Goal: Use online tool/utility: Utilize a website feature to perform a specific function

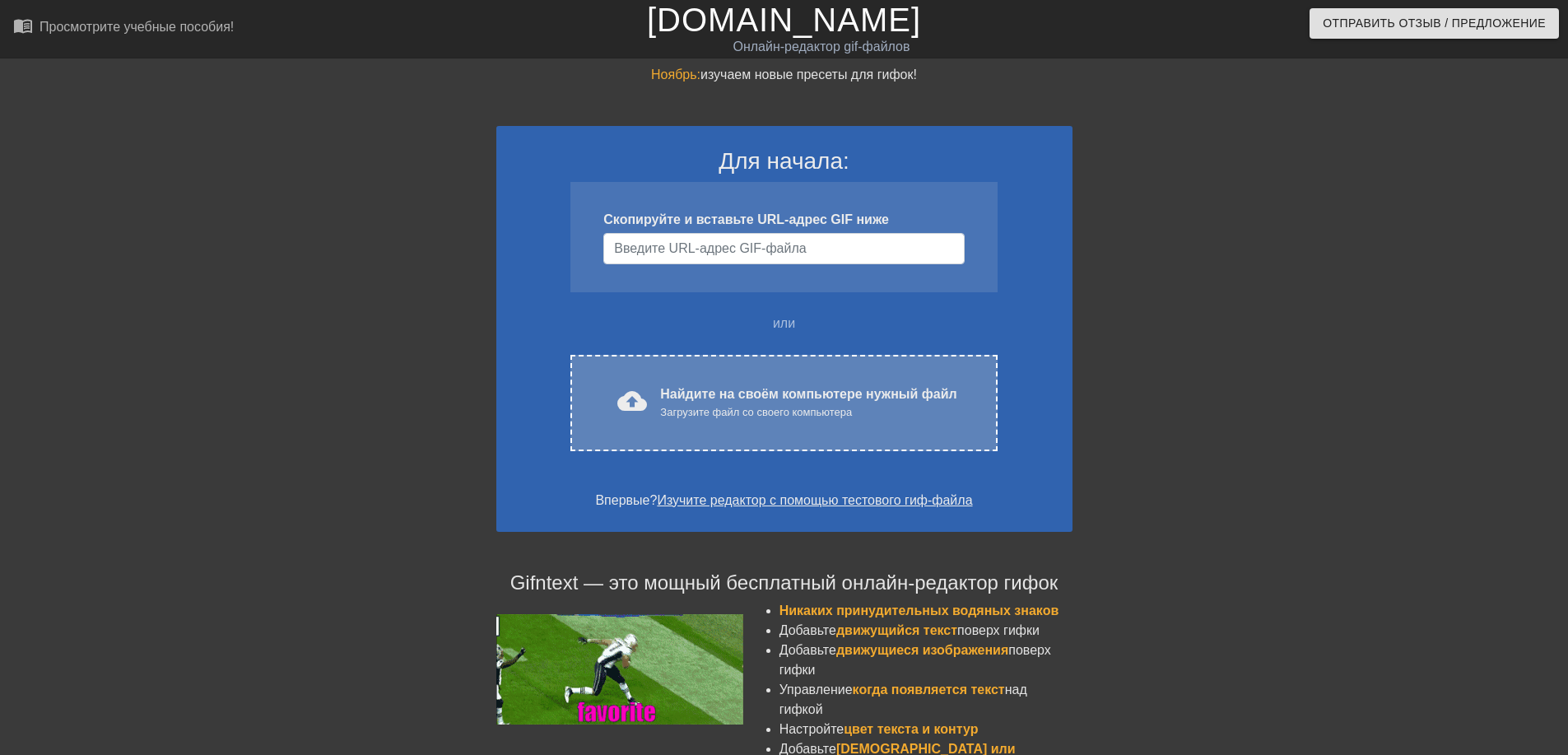
click at [697, 394] on ya-tr-span "Найдите на своём компьютере нужный файл" at bounding box center [808, 394] width 296 height 14
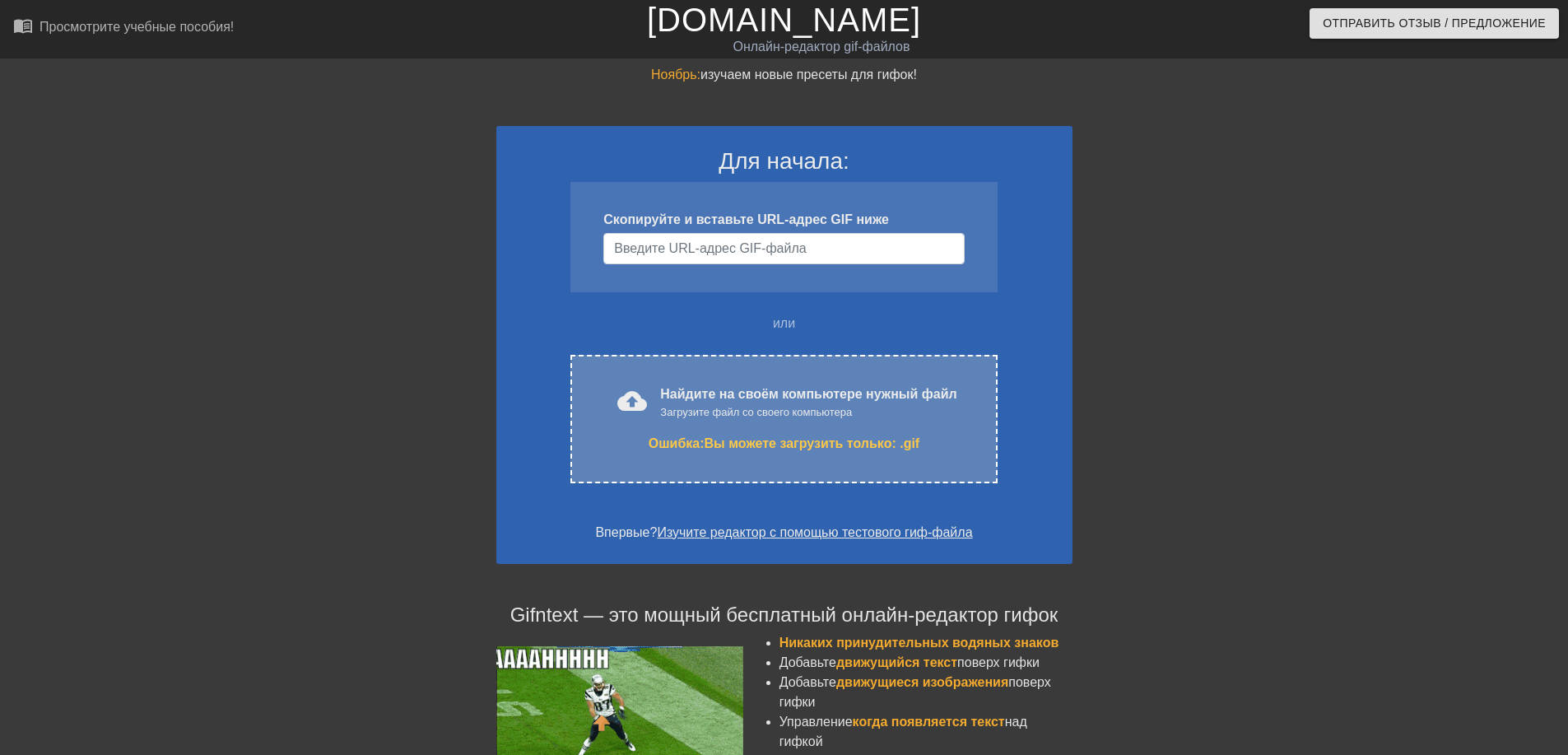
click at [703, 378] on div "cloud_upload загрузить Найдите на своём компьютере нужный файл Загрузите файл с…" at bounding box center [783, 419] width 426 height 128
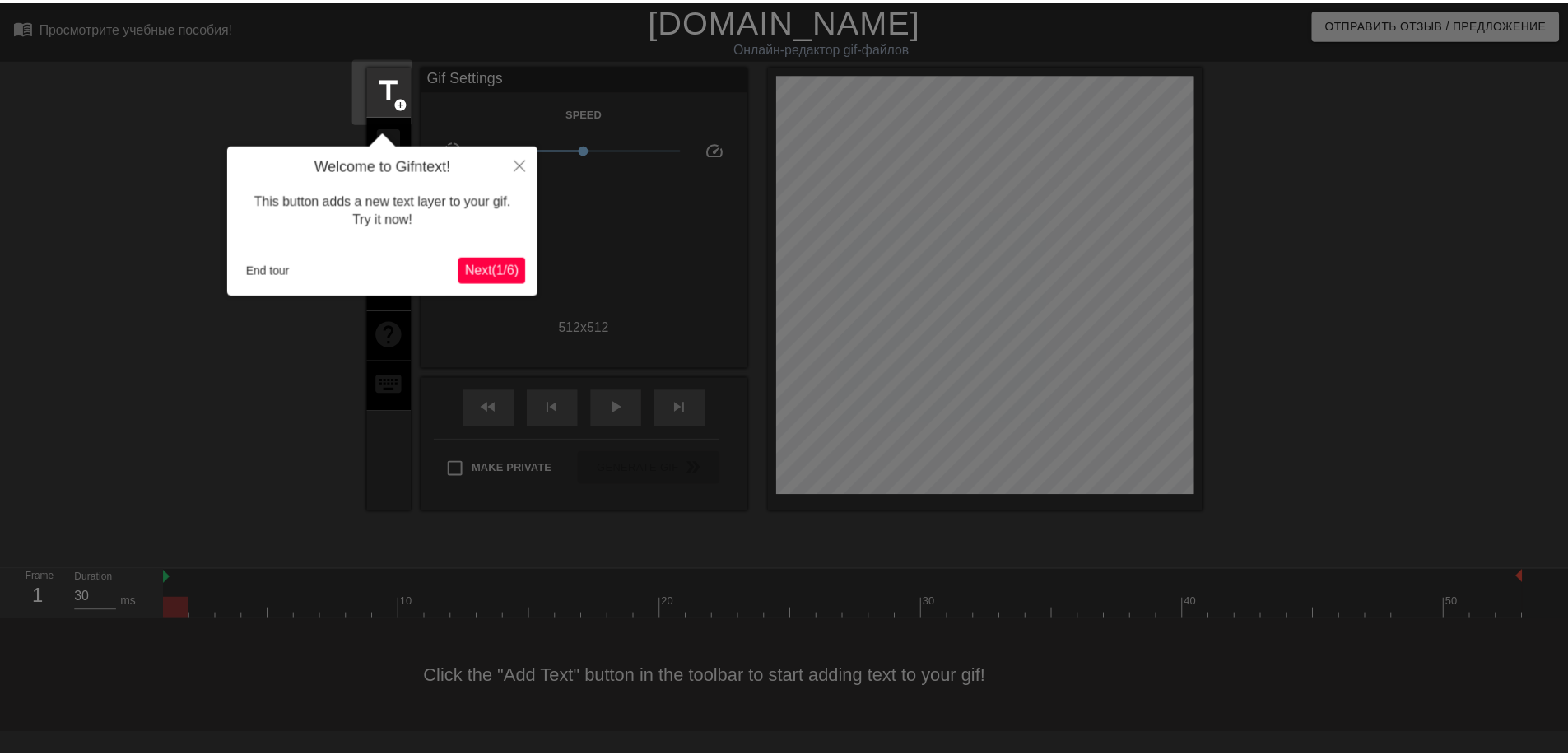
scroll to position [41, 0]
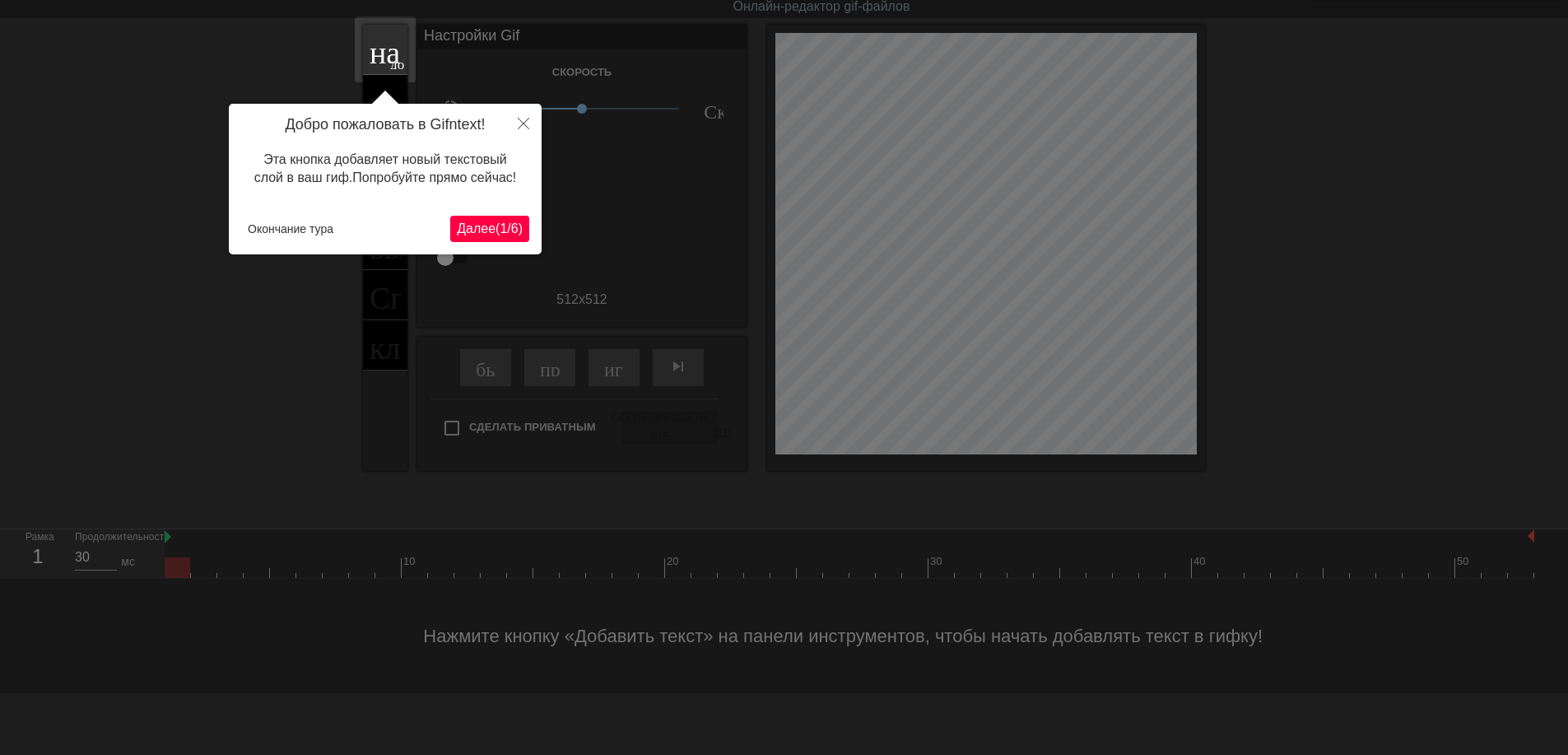
click at [502, 229] on ya-tr-span "1" at bounding box center [503, 229] width 8 height 14
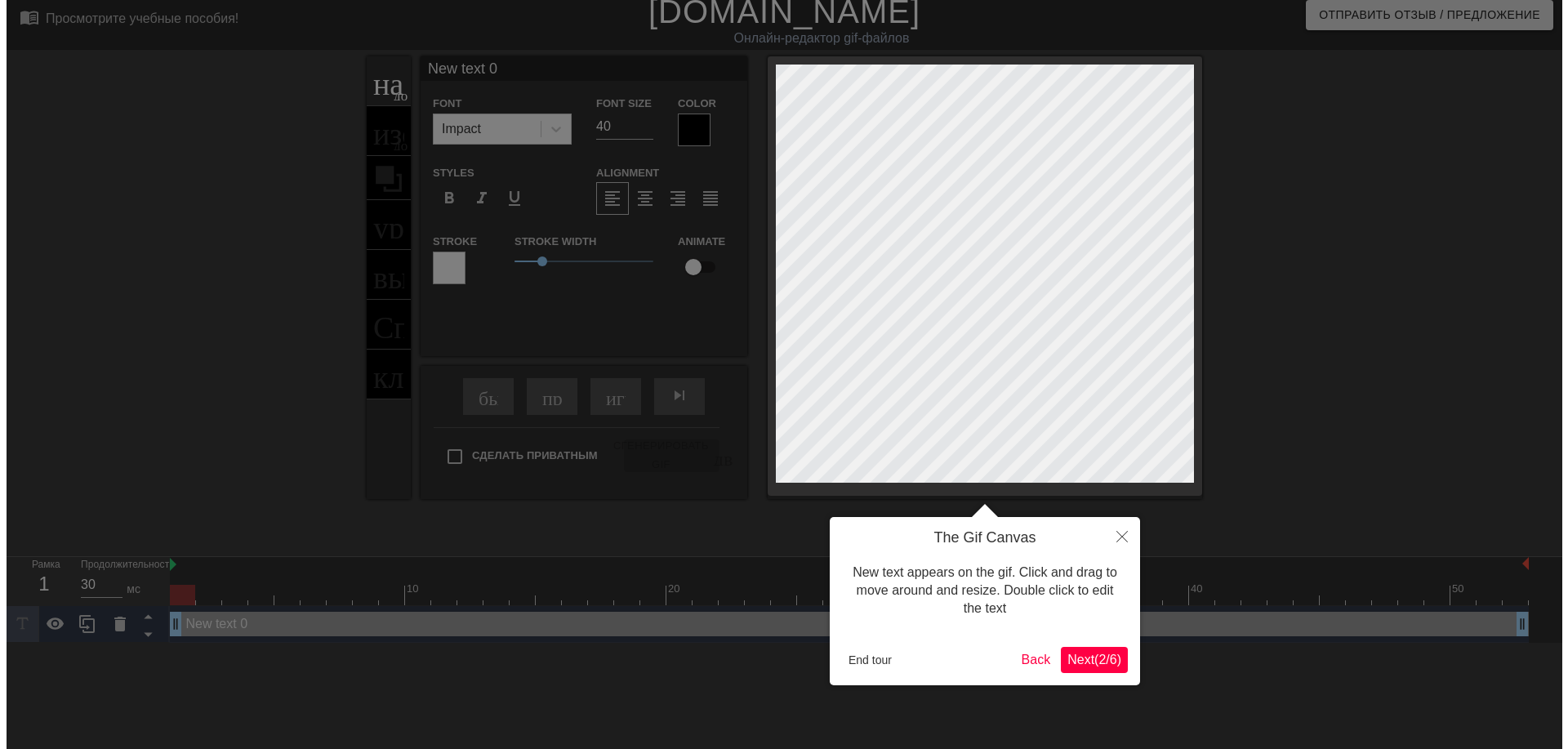
scroll to position [0, 0]
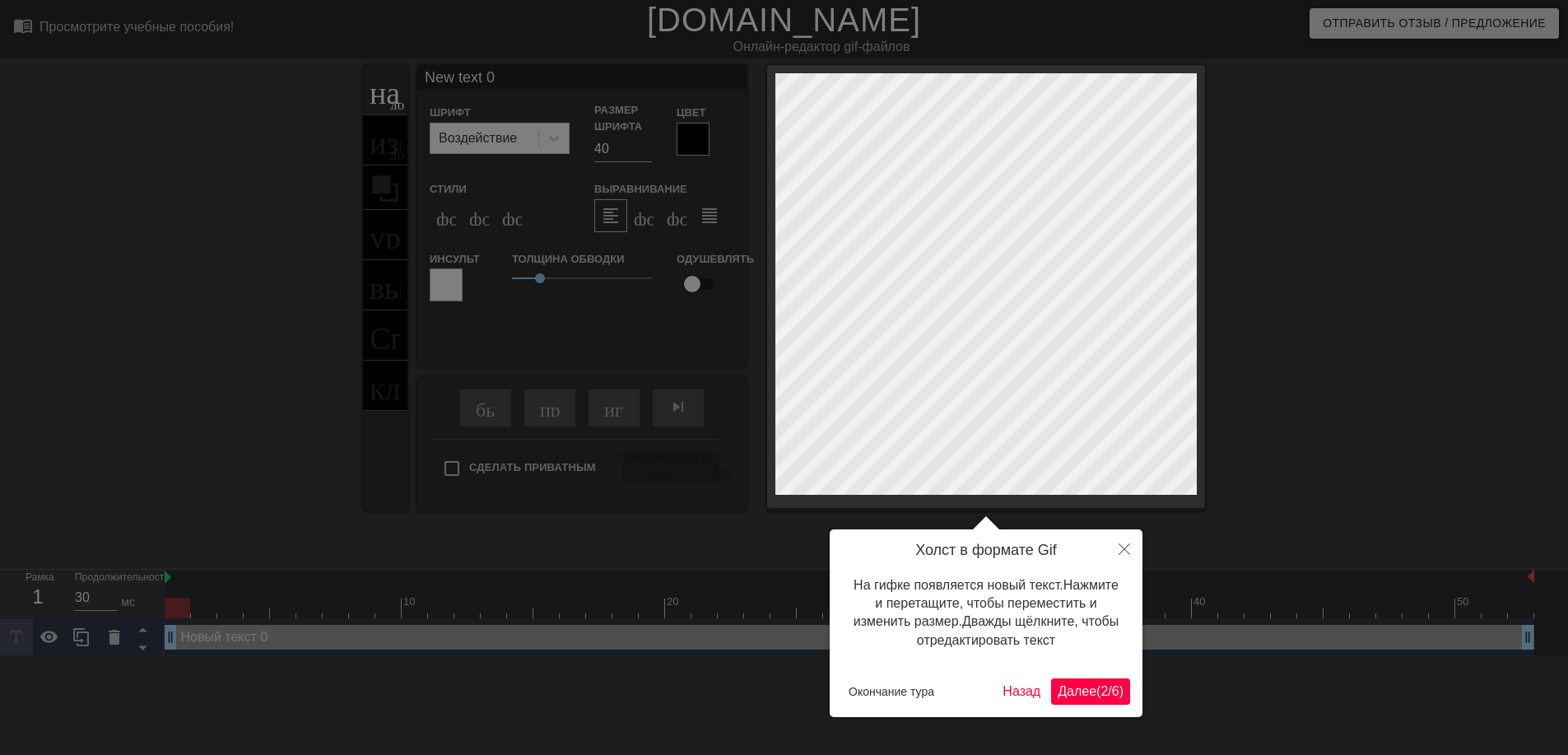
click at [1086, 688] on ya-tr-span "Далее" at bounding box center [1077, 691] width 39 height 14
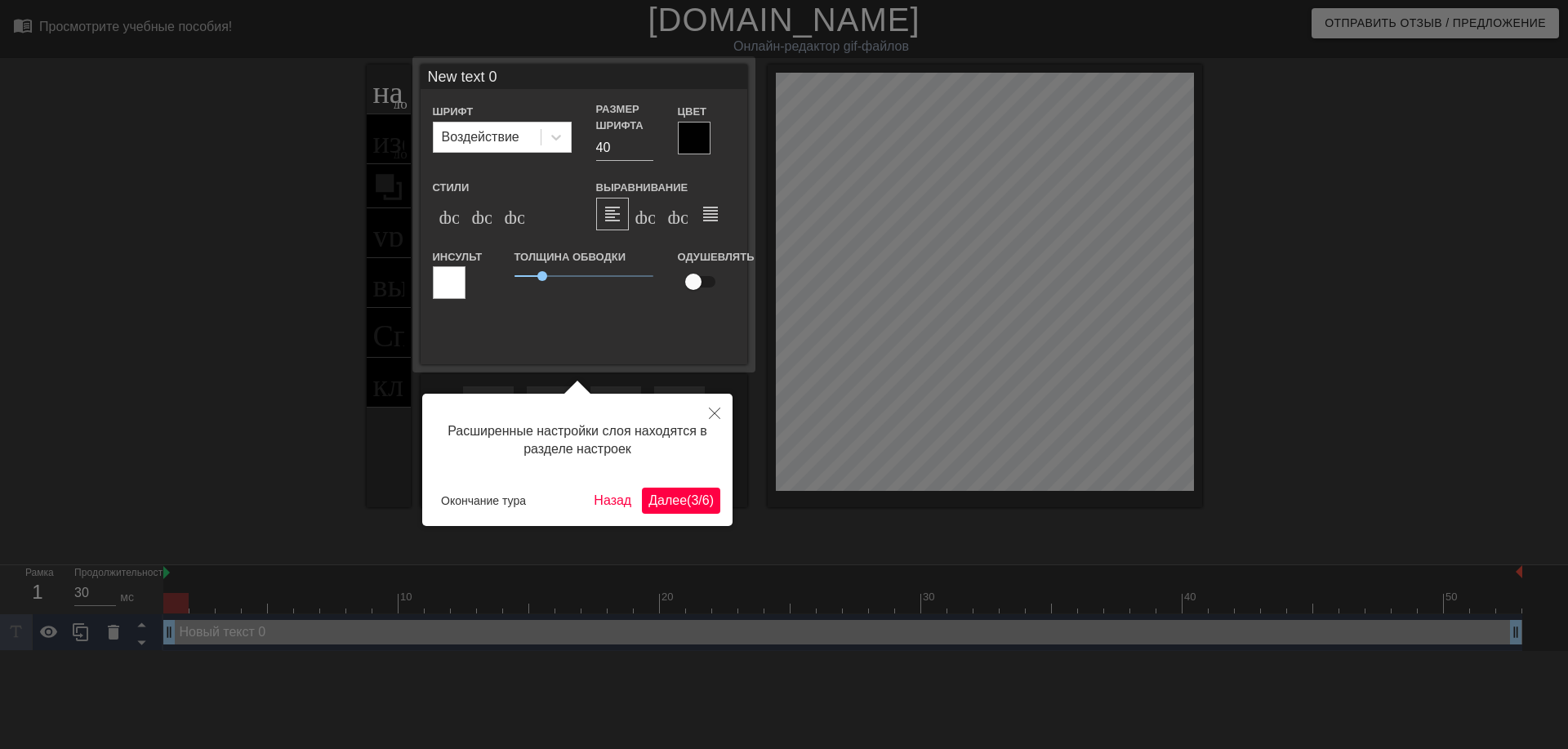
click at [674, 498] on ya-tr-span "Далее" at bounding box center [667, 500] width 39 height 14
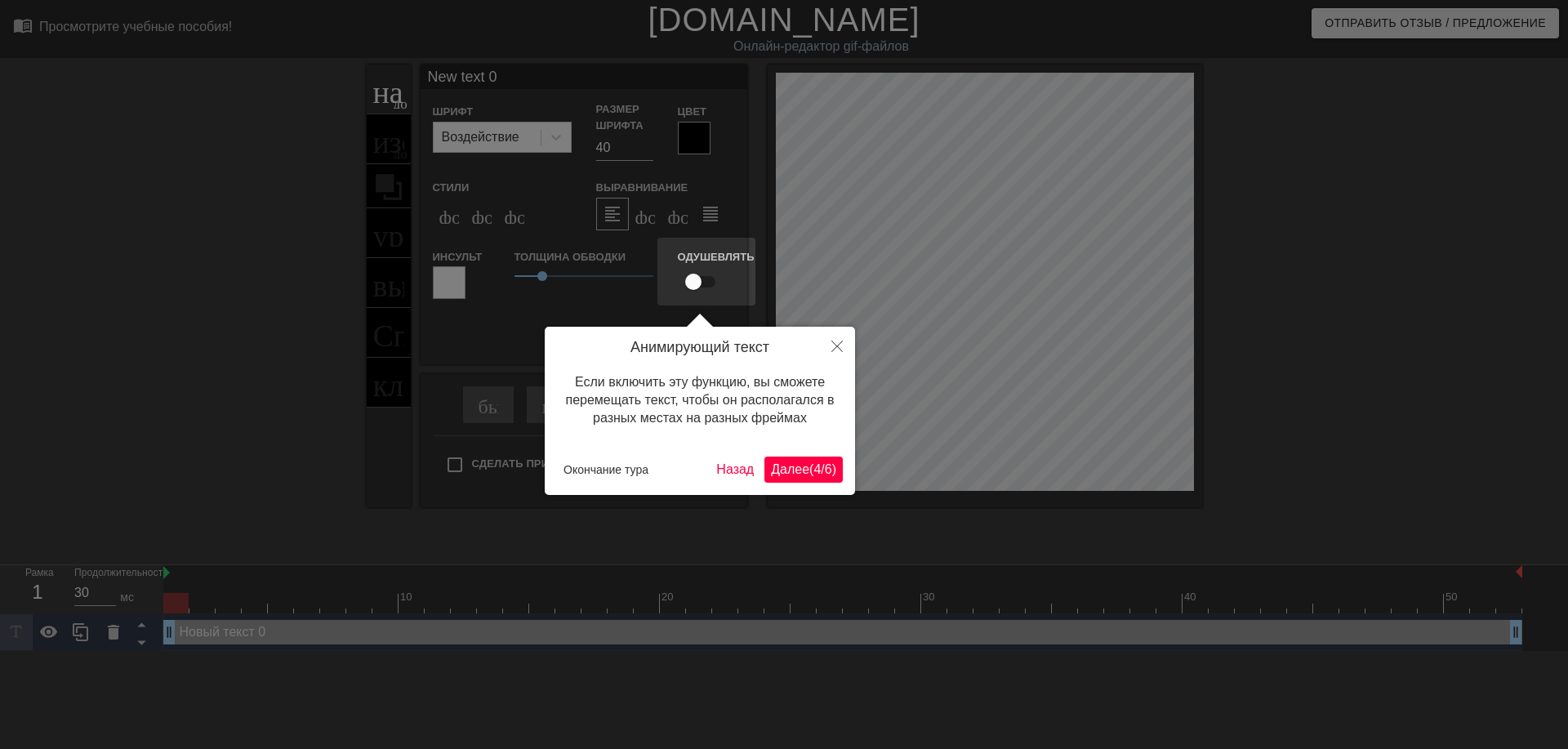
click at [779, 467] on ya-tr-span "Далее" at bounding box center [790, 470] width 39 height 14
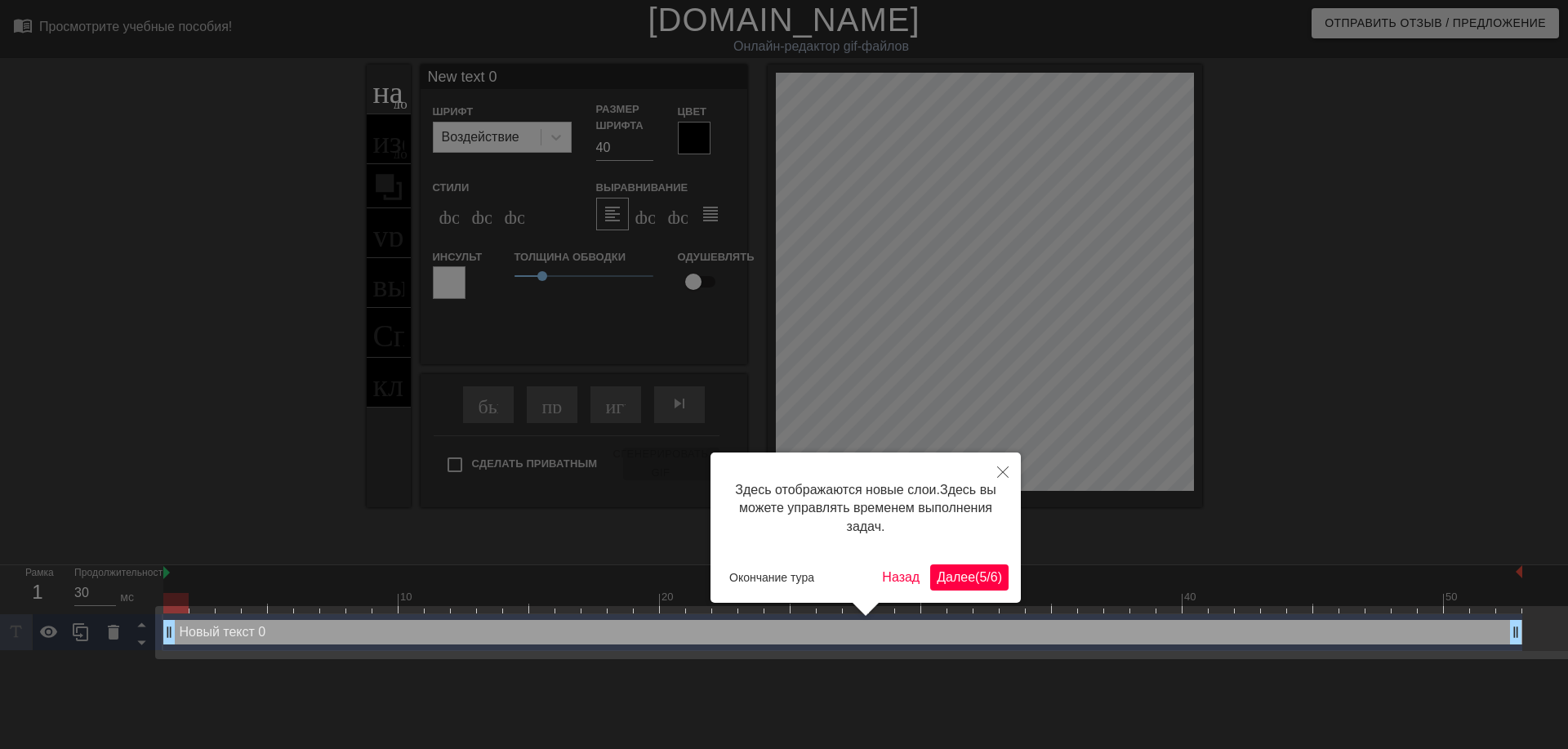
click at [979, 579] on ya-tr-span "5" at bounding box center [983, 577] width 8 height 14
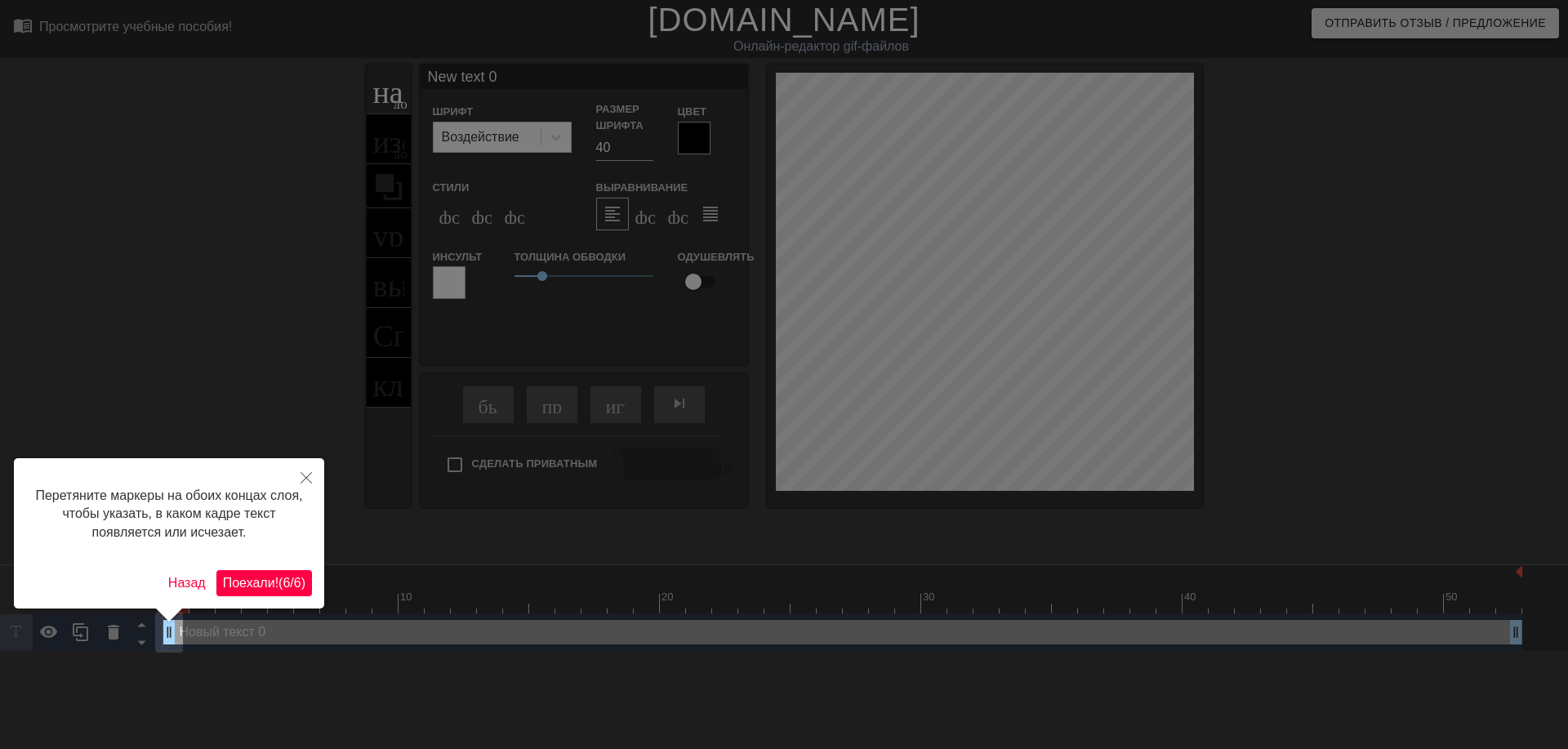
click at [268, 580] on ya-tr-span "Поехали!" at bounding box center [250, 583] width 56 height 14
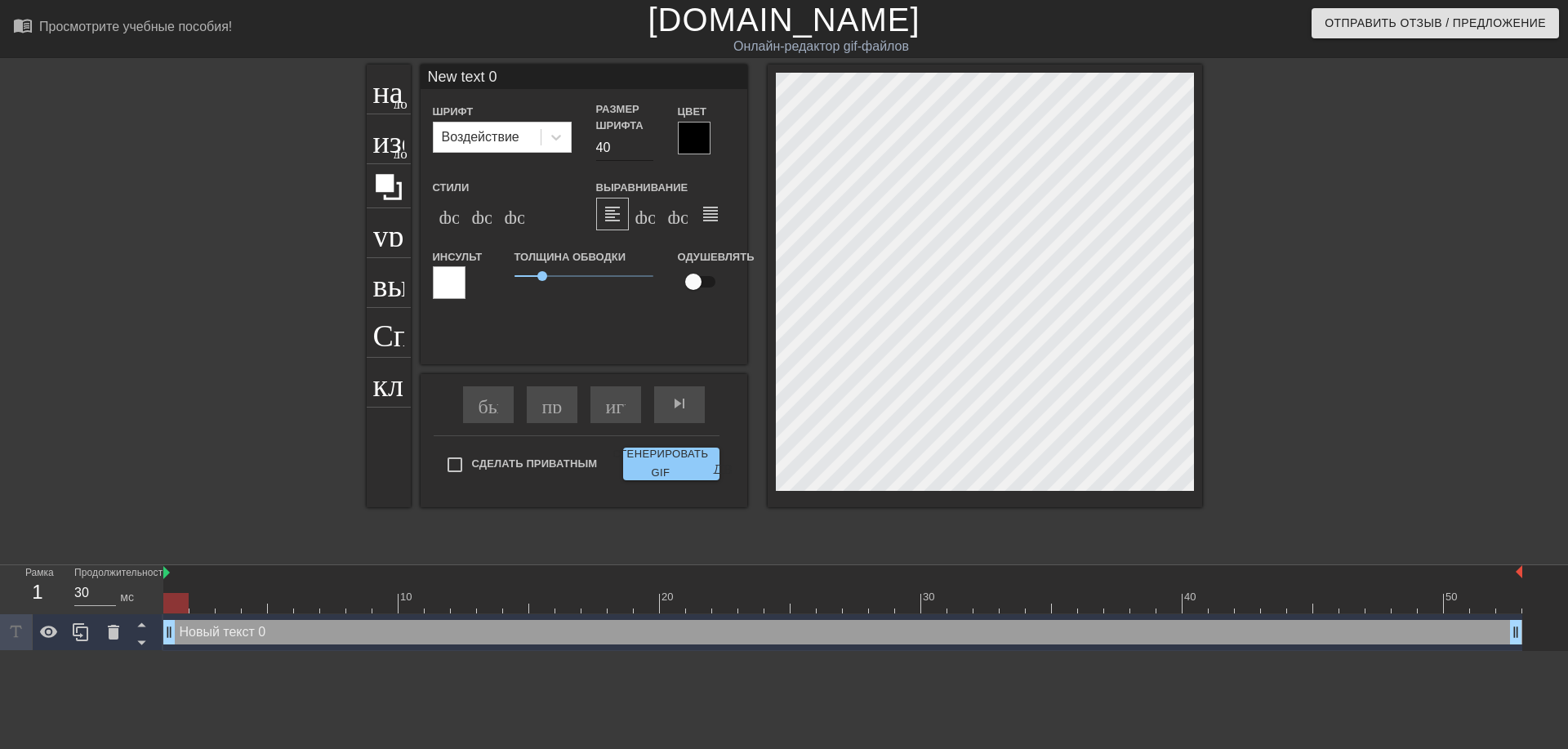
click at [603, 146] on input "40" at bounding box center [624, 148] width 57 height 26
click at [649, 157] on input "40" at bounding box center [624, 148] width 57 height 26
click at [650, 154] on input "39" at bounding box center [624, 148] width 57 height 26
click at [650, 154] on input "38" at bounding box center [624, 148] width 57 height 26
click at [650, 154] on input "37" at bounding box center [624, 148] width 57 height 26
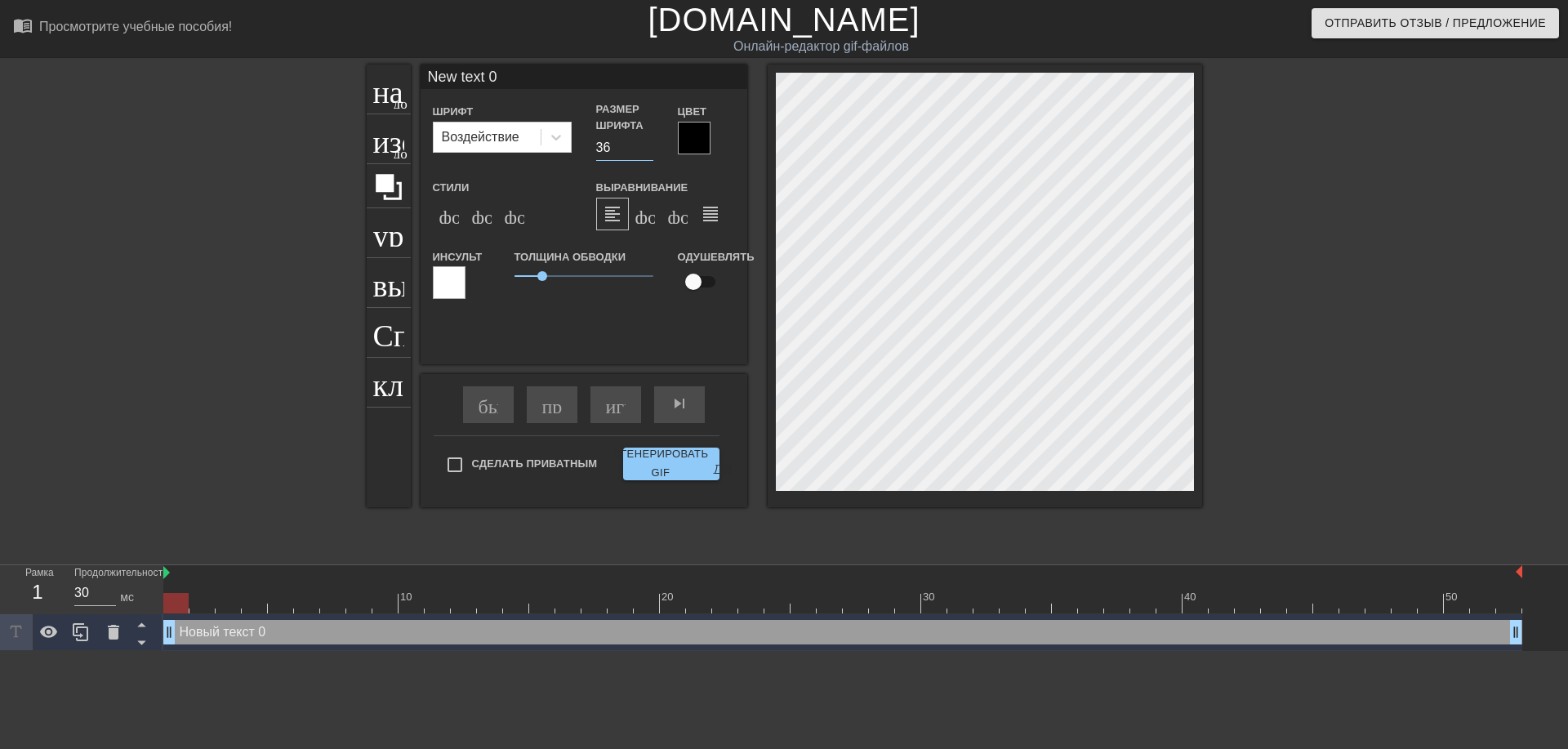
click at [650, 154] on input "36" at bounding box center [624, 148] width 57 height 26
click at [650, 154] on input "35" at bounding box center [624, 148] width 57 height 26
click at [650, 154] on input "34" at bounding box center [624, 148] width 57 height 26
click at [650, 154] on input "33" at bounding box center [624, 148] width 57 height 26
click at [650, 154] on input "32" at bounding box center [624, 148] width 57 height 26
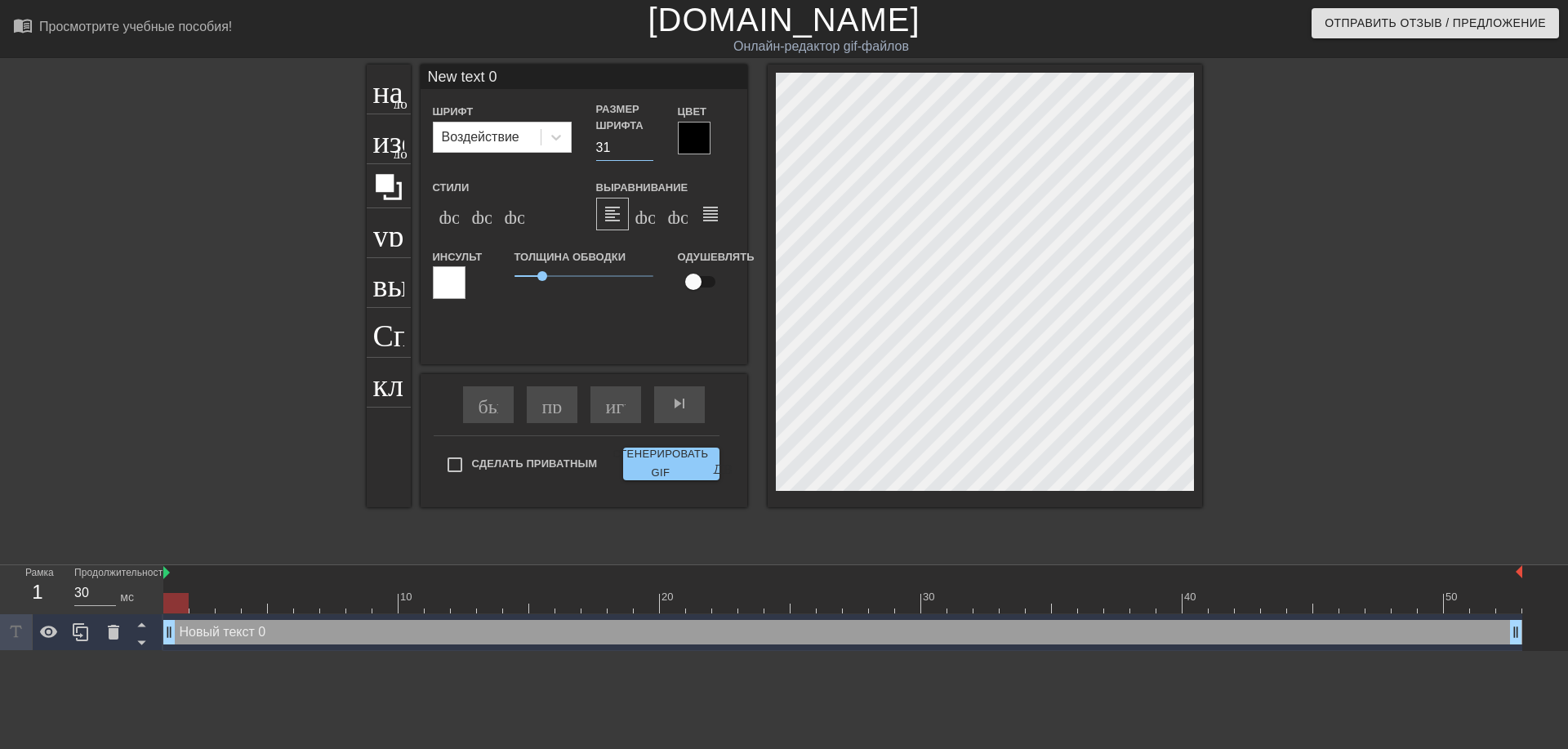
click at [650, 154] on input "31" at bounding box center [624, 148] width 57 height 26
type input "30"
click at [650, 154] on input "30" at bounding box center [624, 148] width 57 height 26
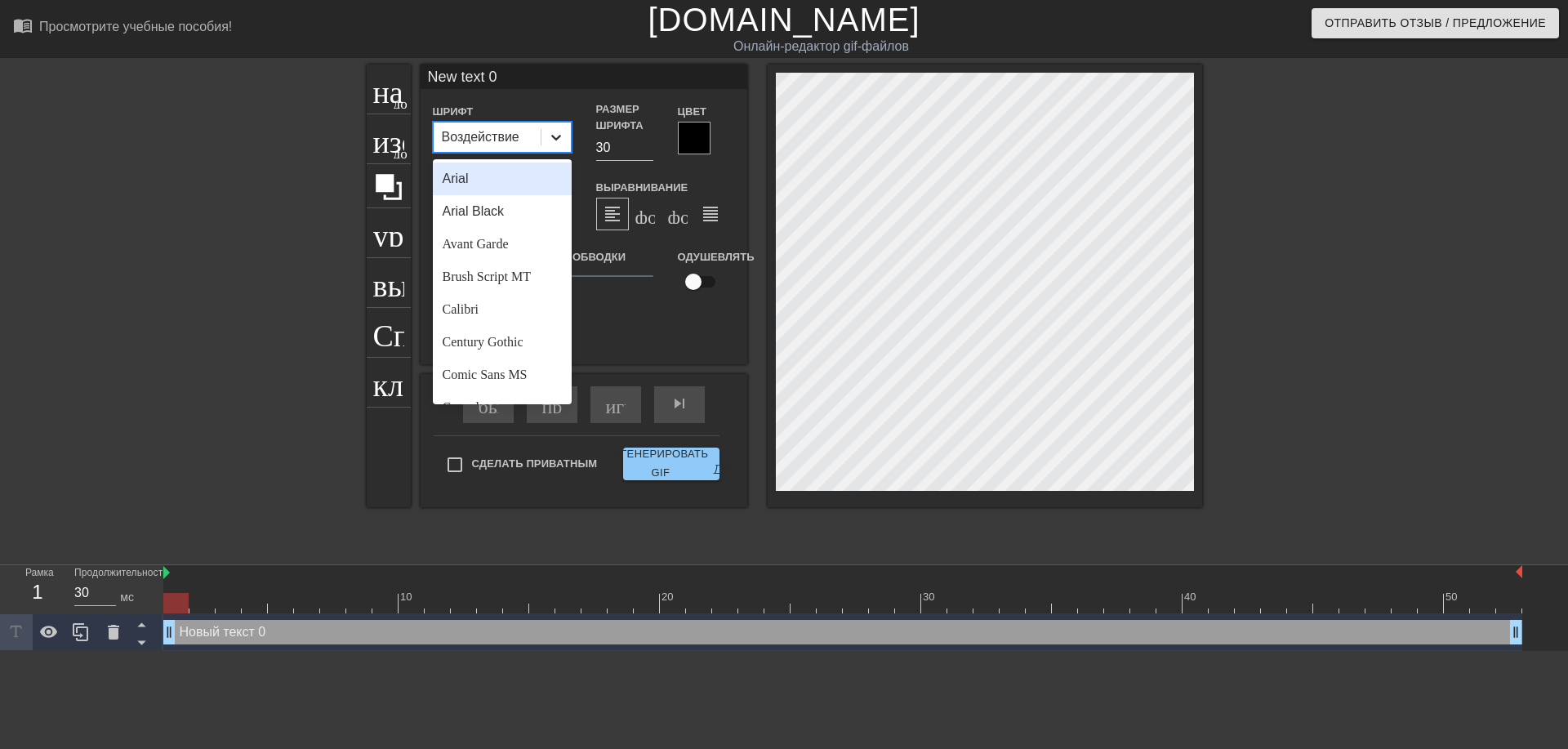
click at [560, 144] on icon at bounding box center [555, 137] width 16 height 16
click at [524, 281] on ya-tr-span "Кисть Script MT" at bounding box center [487, 276] width 90 height 14
click at [554, 134] on icon at bounding box center [555, 137] width 16 height 16
click at [601, 287] on div "Толщина обводки 1" at bounding box center [584, 280] width 163 height 68
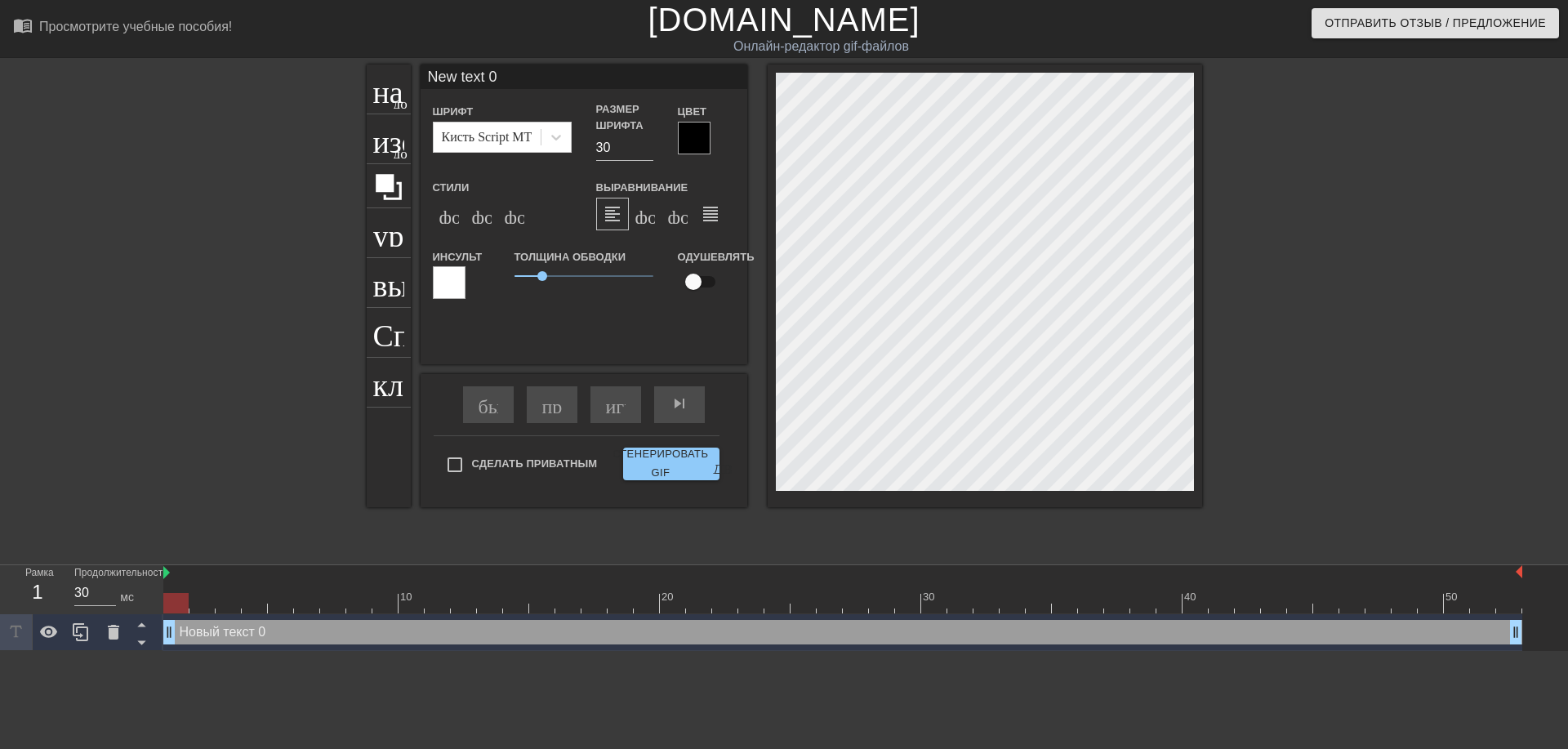
scroll to position [3, 4]
type input "Ne text 0"
type textarea "Ne text 0"
type input "N text 0"
type textarea "N text 0"
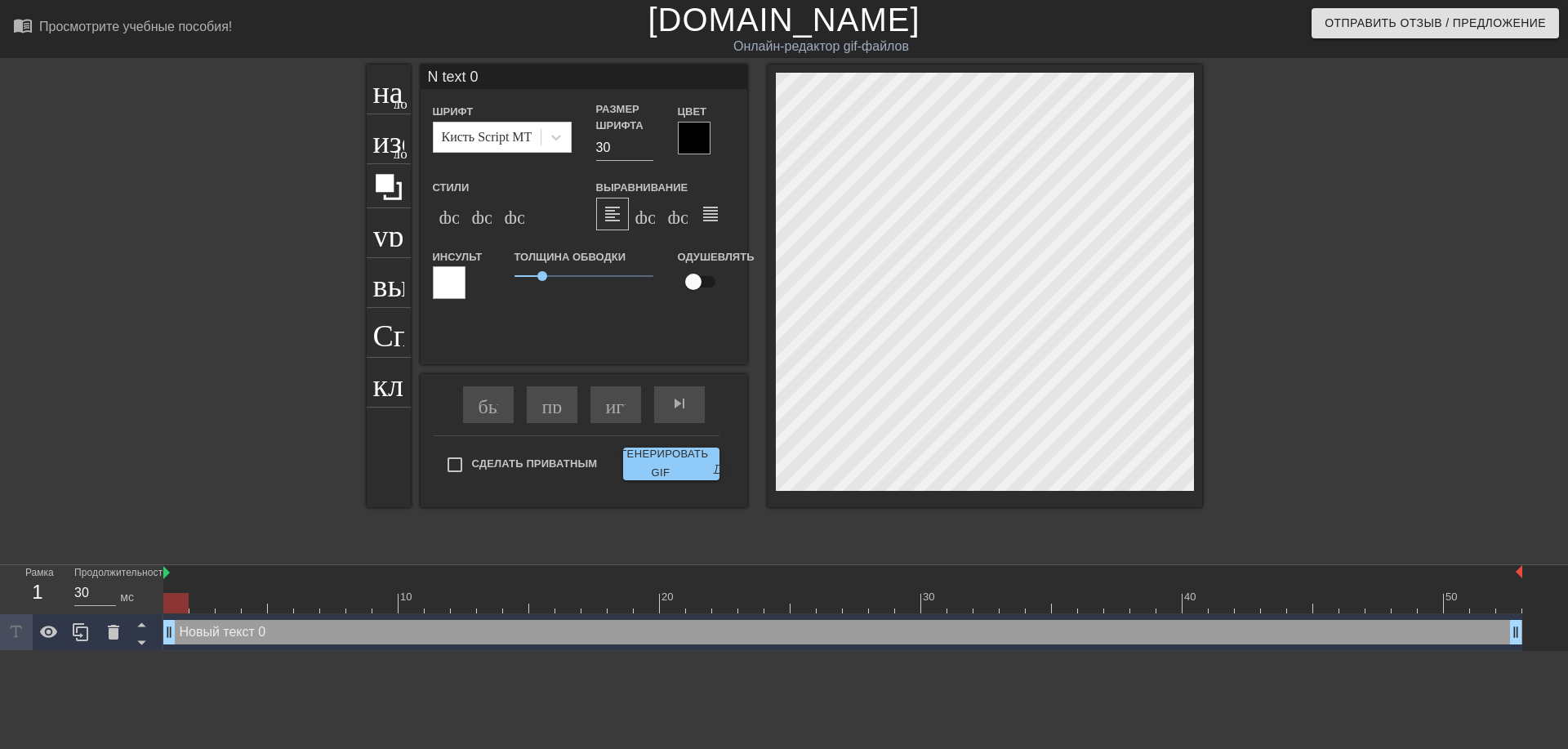
type input "text 0"
type textarea "text 0"
type input "text 0"
type textarea "text 0"
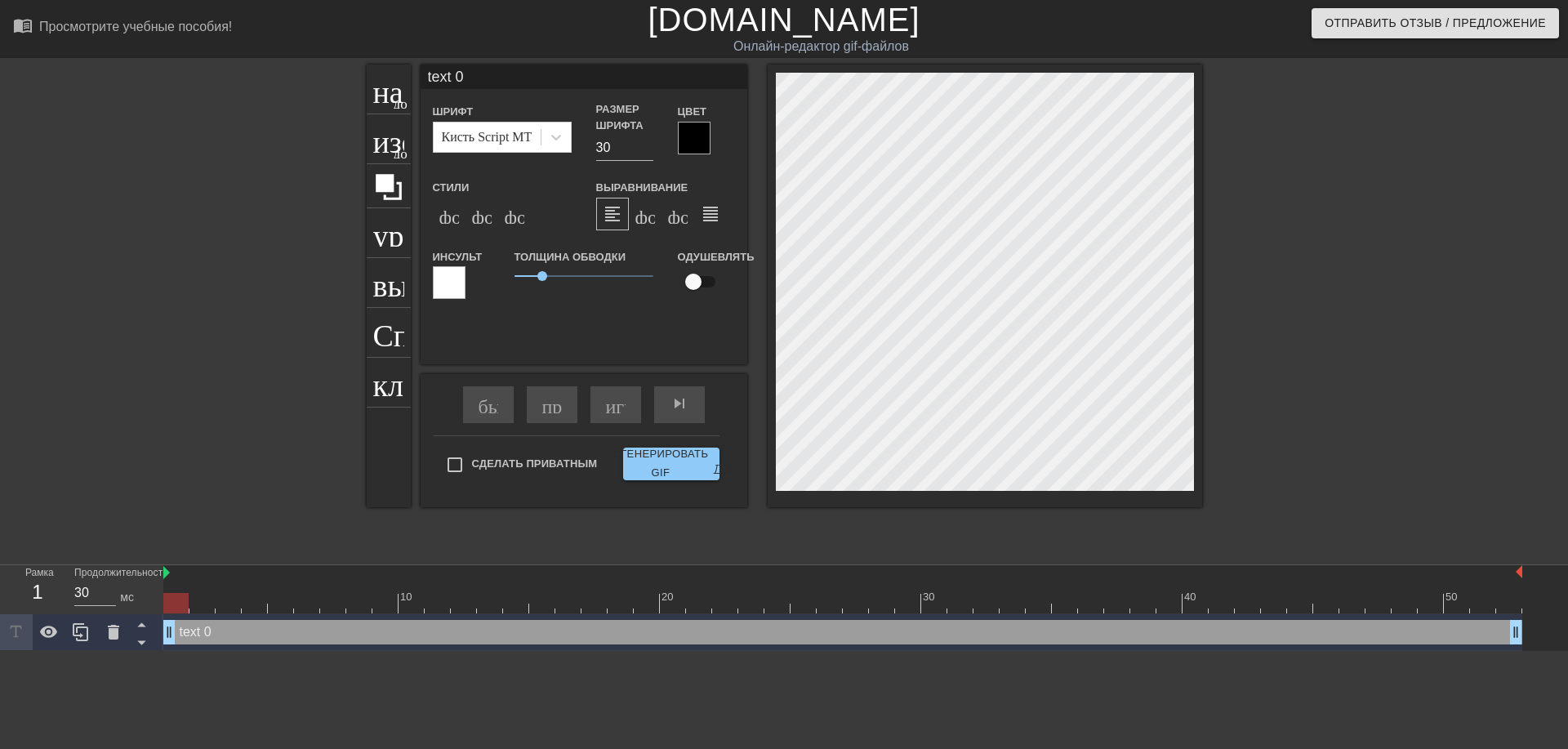
type input "ext 0"
type textarea "ext 0"
type input "xt 0"
type textarea "xt 0"
type input "t 0"
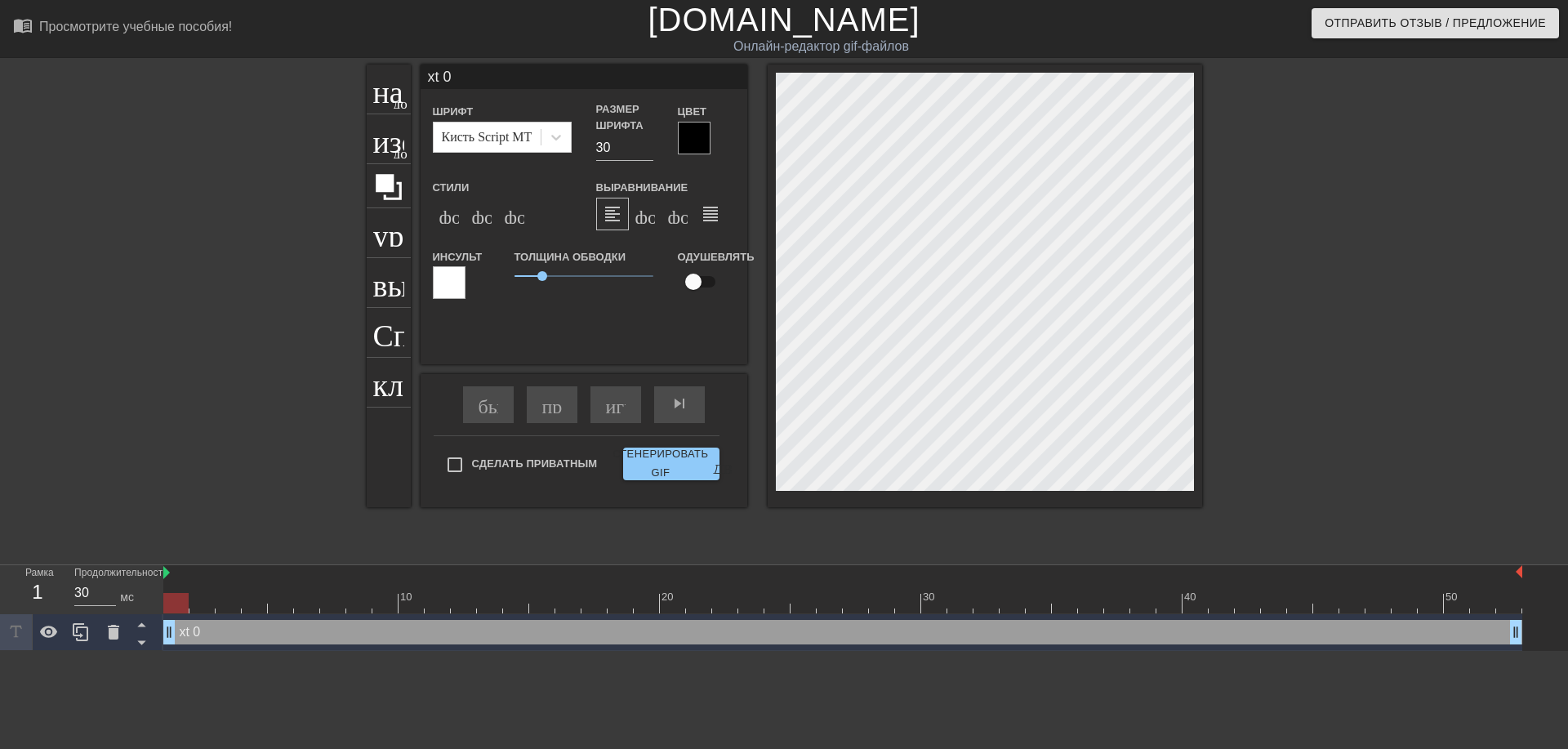
type textarea "t 0"
type input "0"
type textarea "0"
type input "0"
type textarea "0"
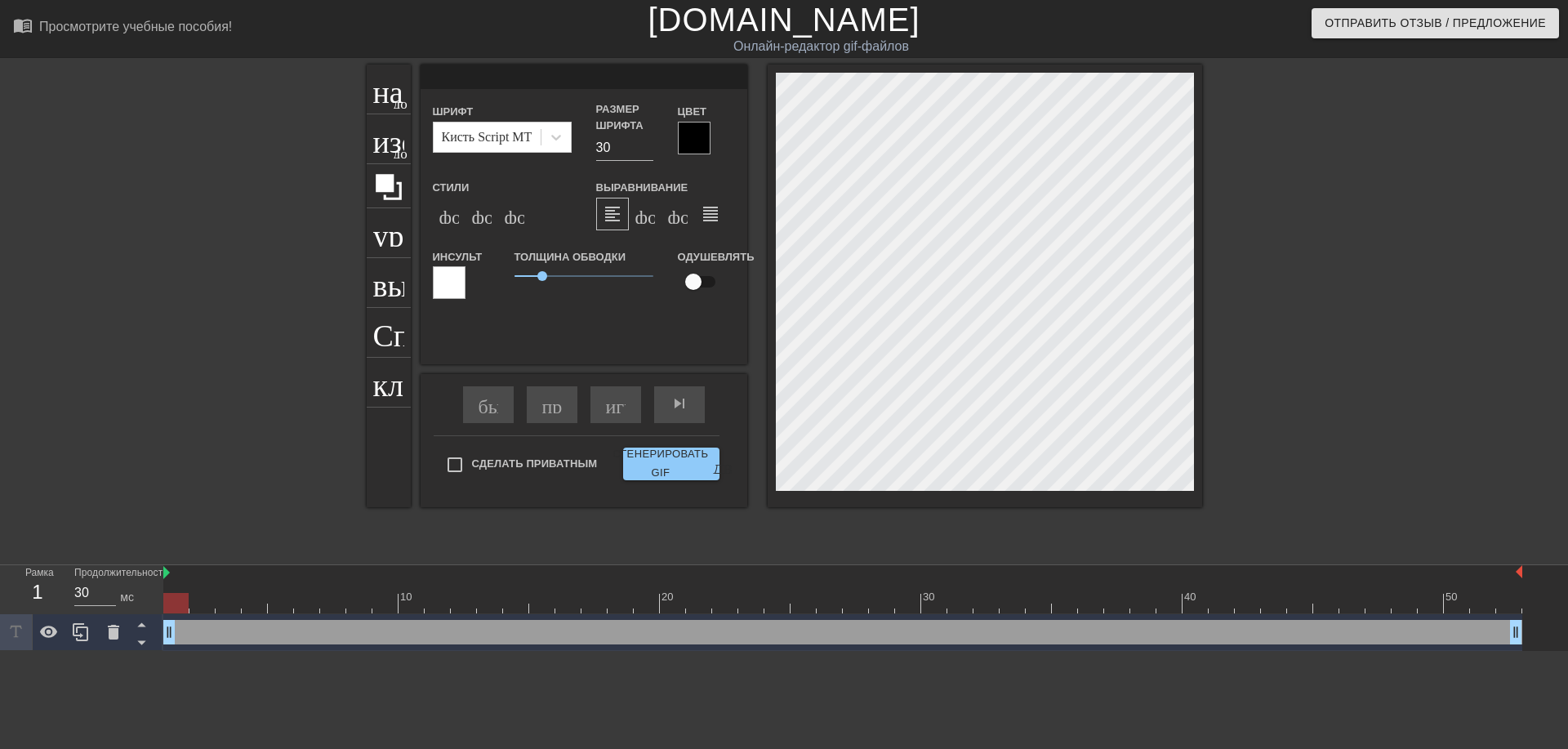
type input """
type textarea """
type input "@"
type textarea "@"
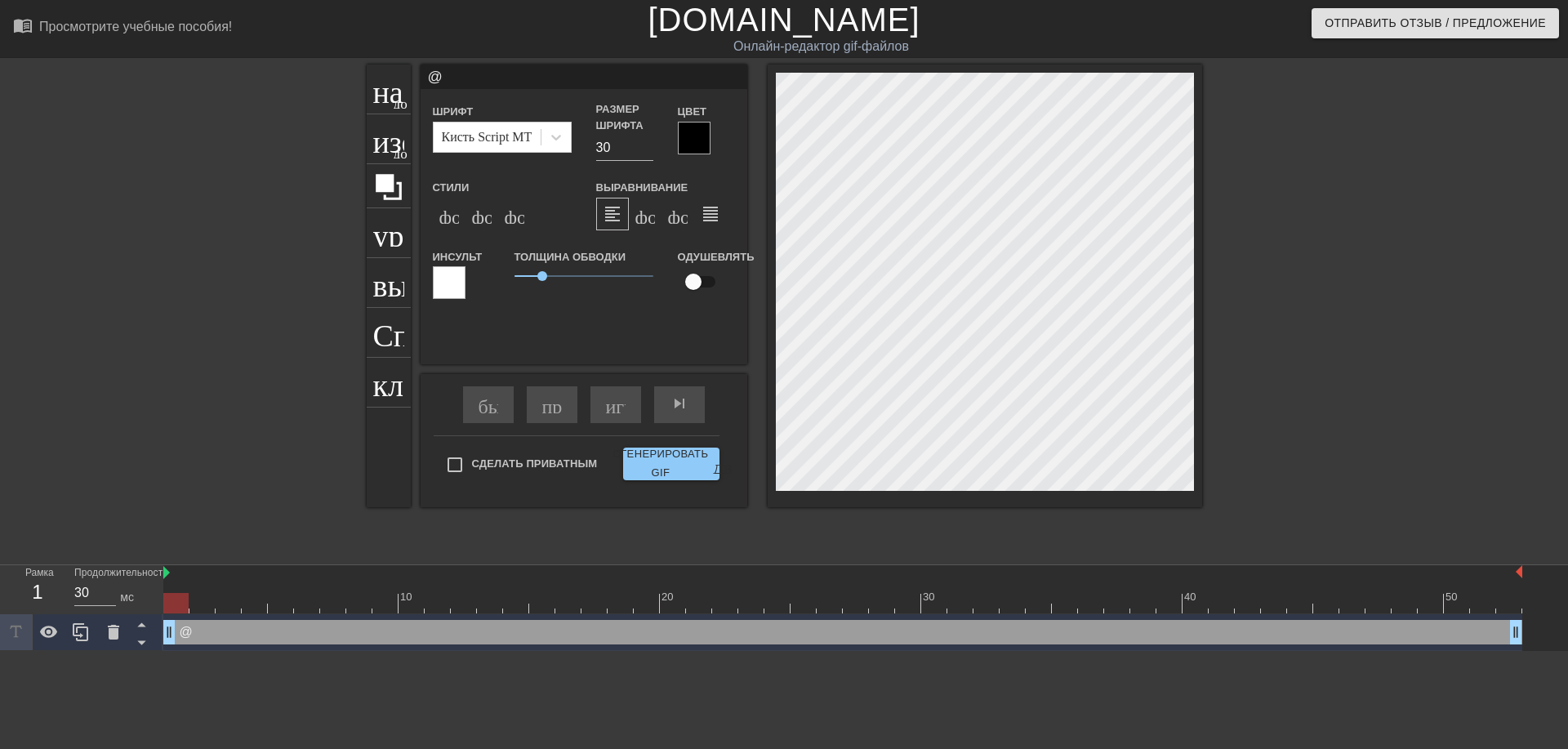
type input "@s"
type textarea "@s"
type input "@st"
type textarea "@st"
type input "@sti"
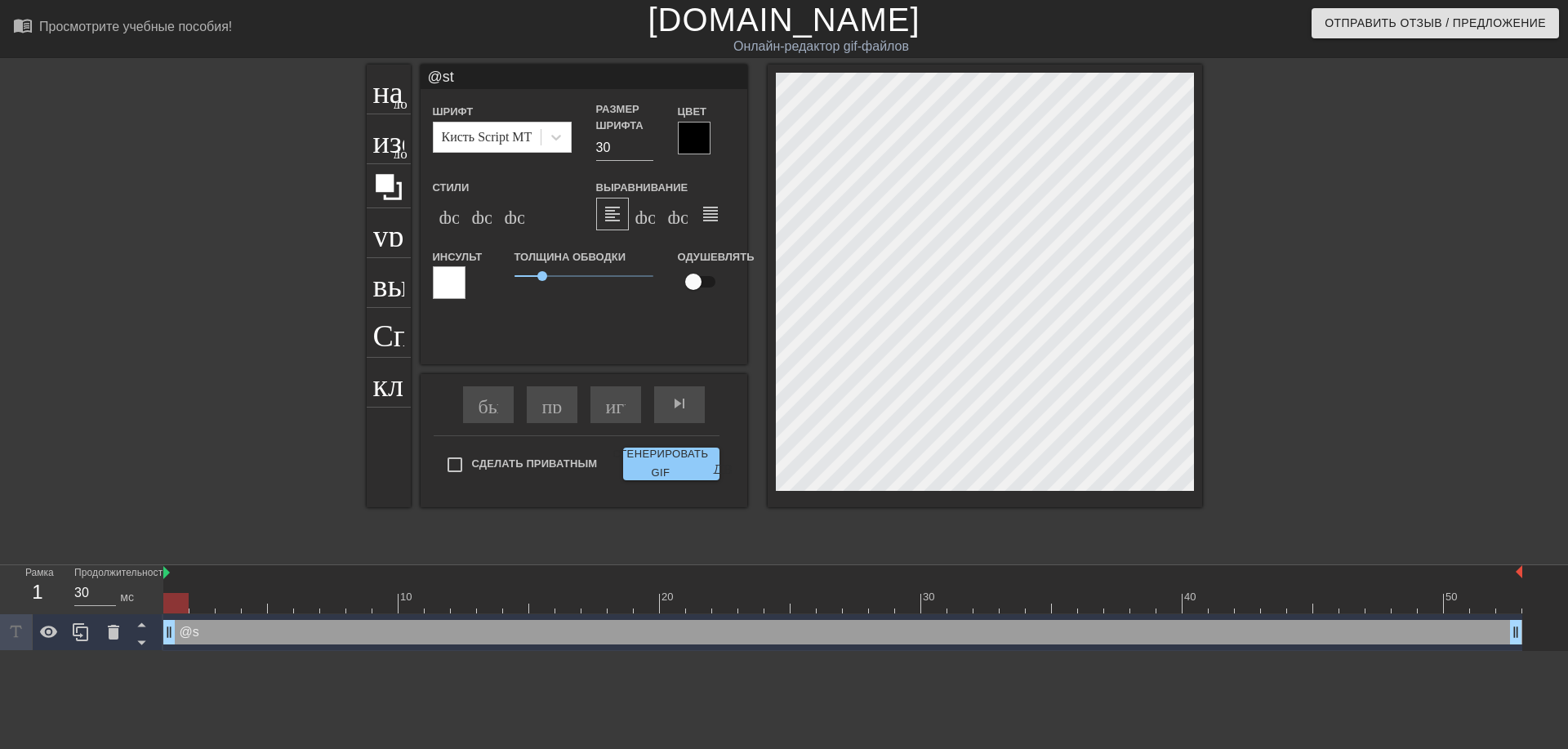
type textarea "@sti"
type input "@stic"
type textarea "@stic"
type input "@stick"
type textarea "@stick"
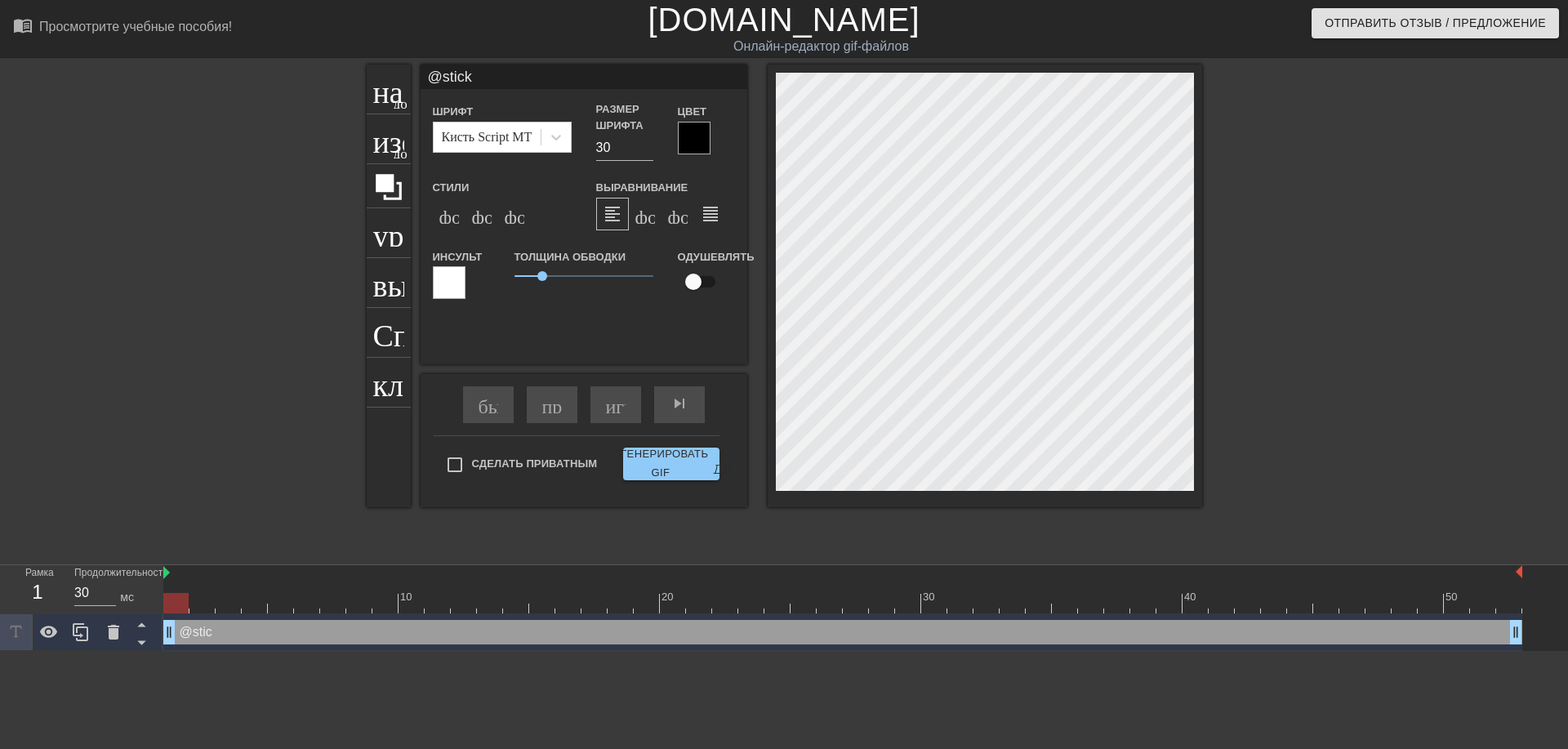
type input "@sticke"
type textarea "@sticke"
type input "@sticker"
type textarea "@sticker"
type input "@stickerb"
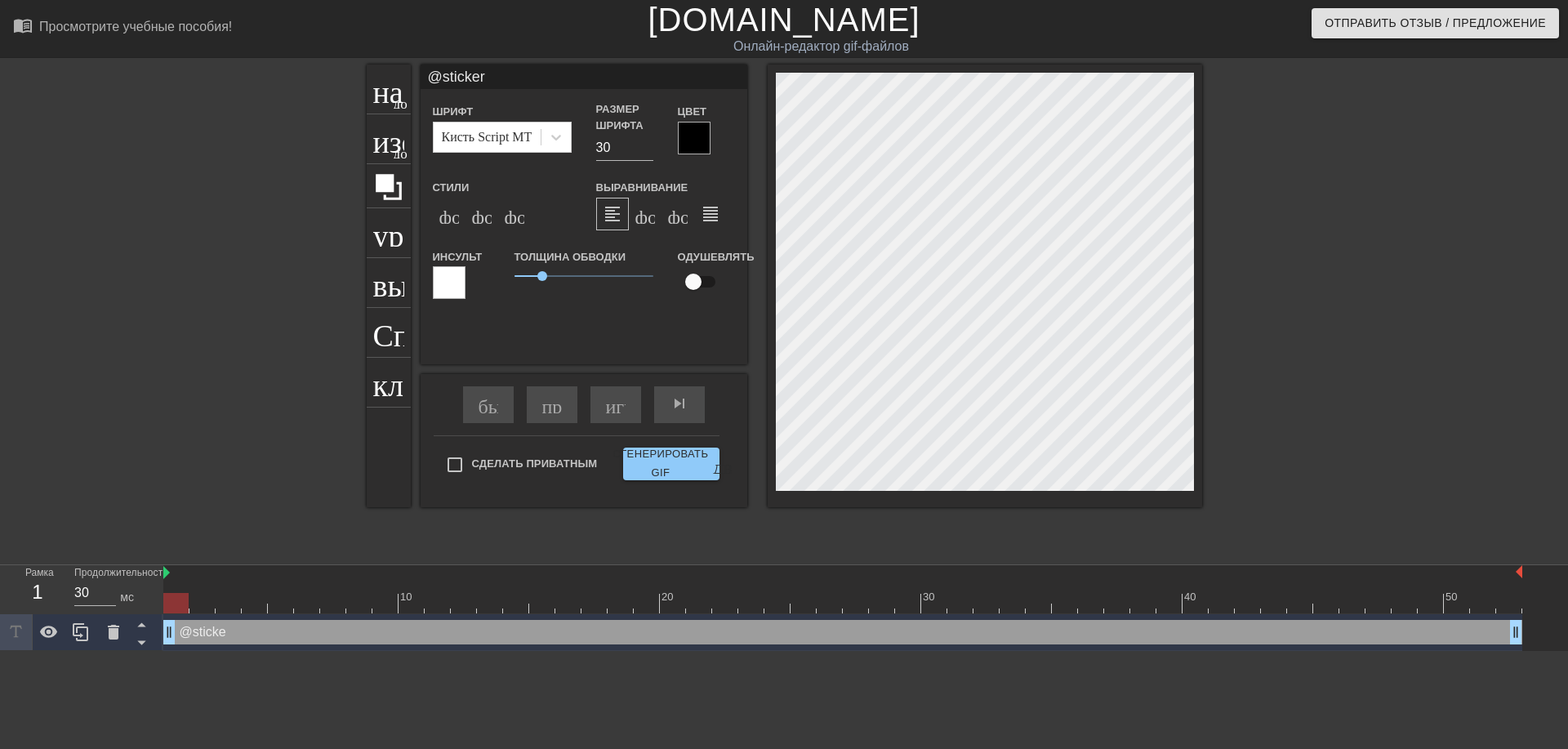
type textarea "@stickerb"
type input "@stickerba"
type textarea "@stickerba"
type input "@stickerbas"
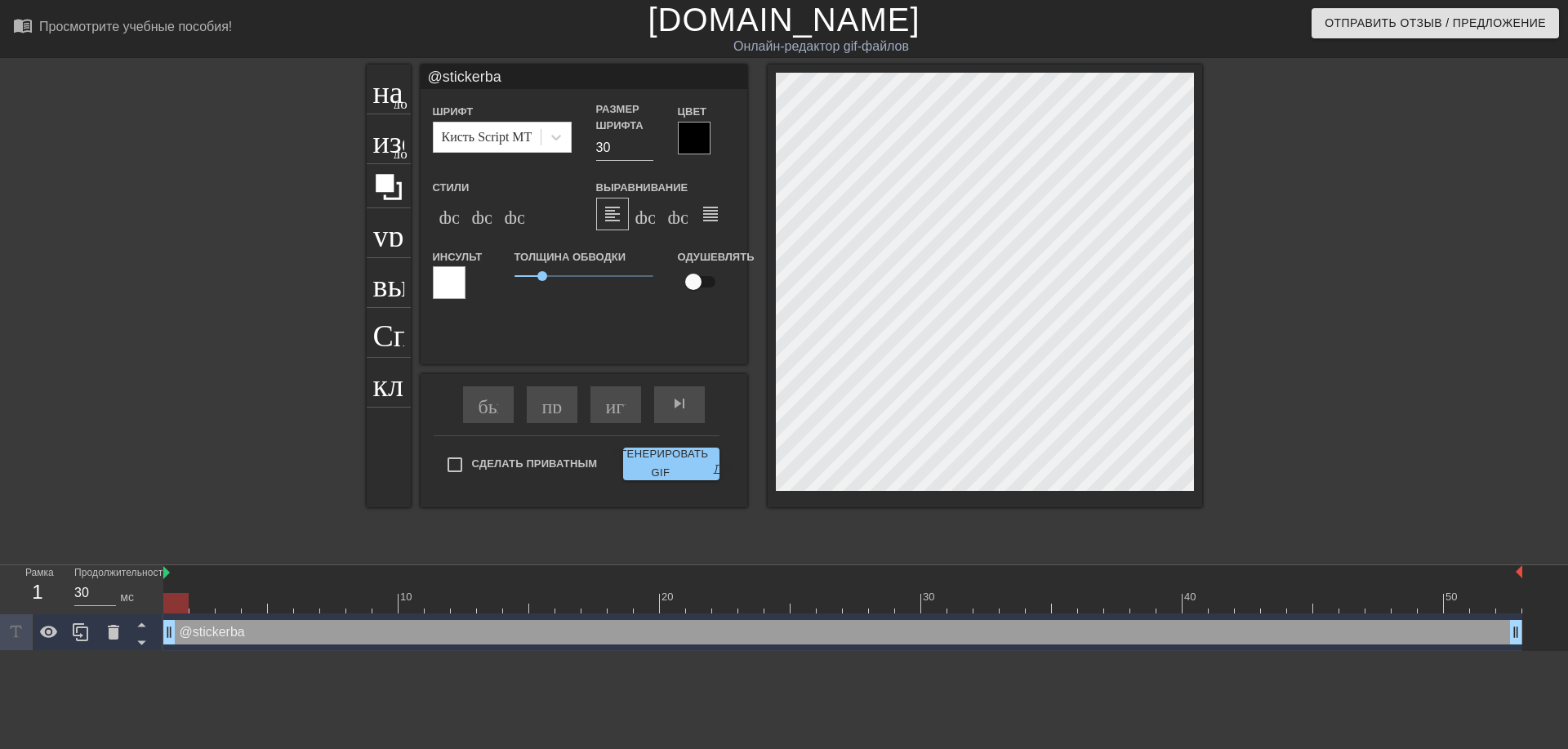
type textarea "@stickerbas"
type input "@stickerbase"
type textarea "@stickerbase"
type input "@stickerbase_"
type textarea "@stickerbase_"
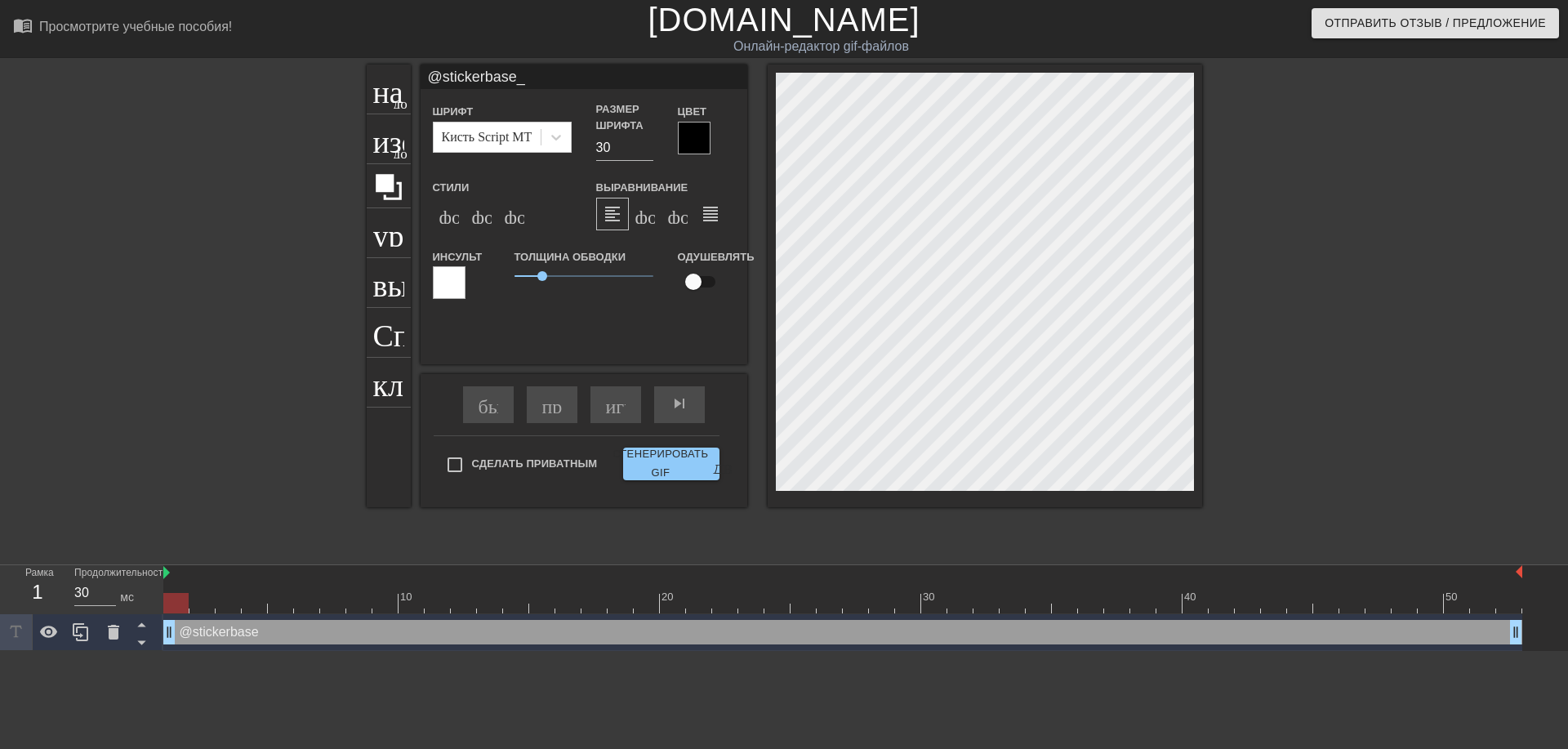
scroll to position [2, 6]
type input "@stickerbase_r"
type textarea "@stickerbase_r"
type input "@stickerbase_ru"
type textarea "@stickerbase_ru"
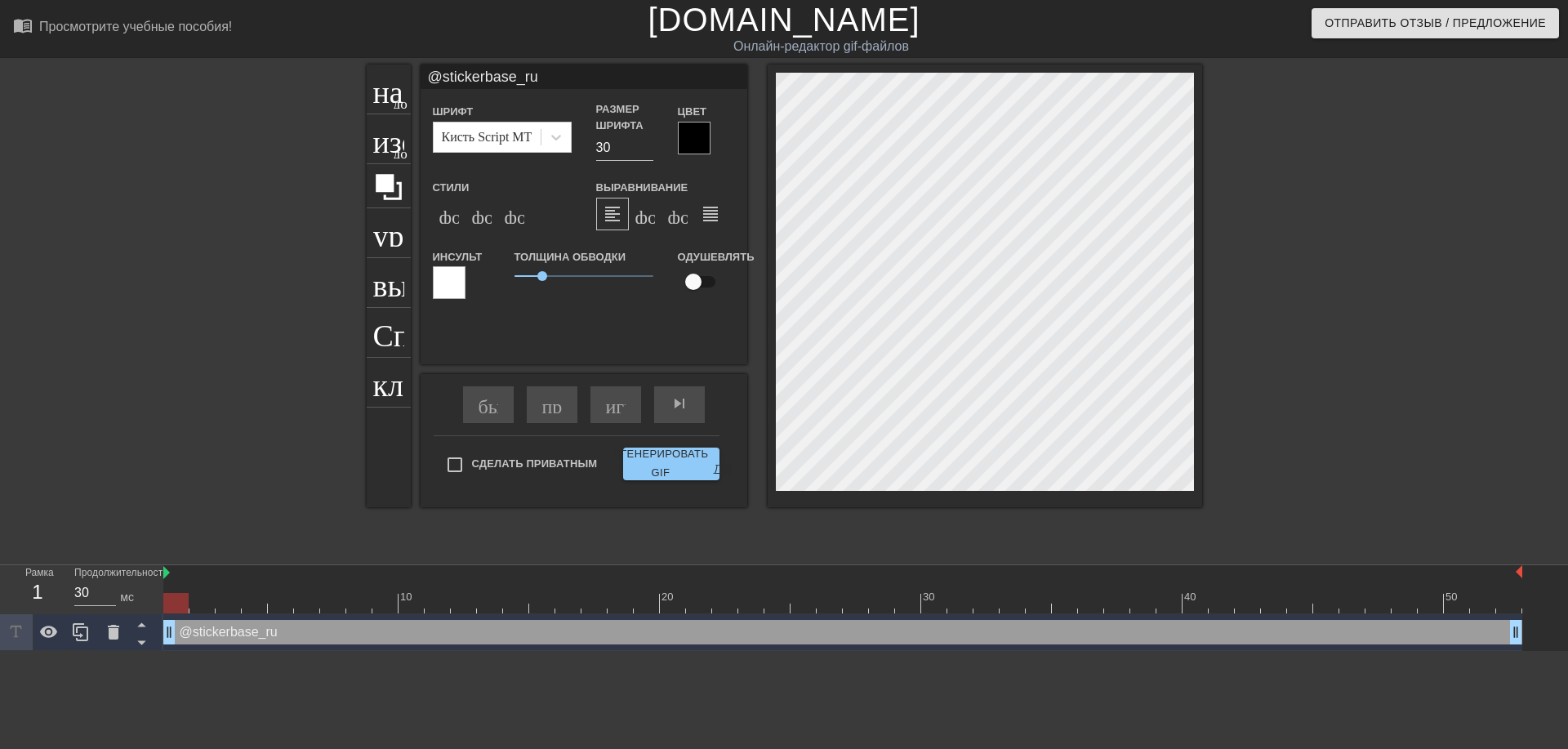
scroll to position [2, 5]
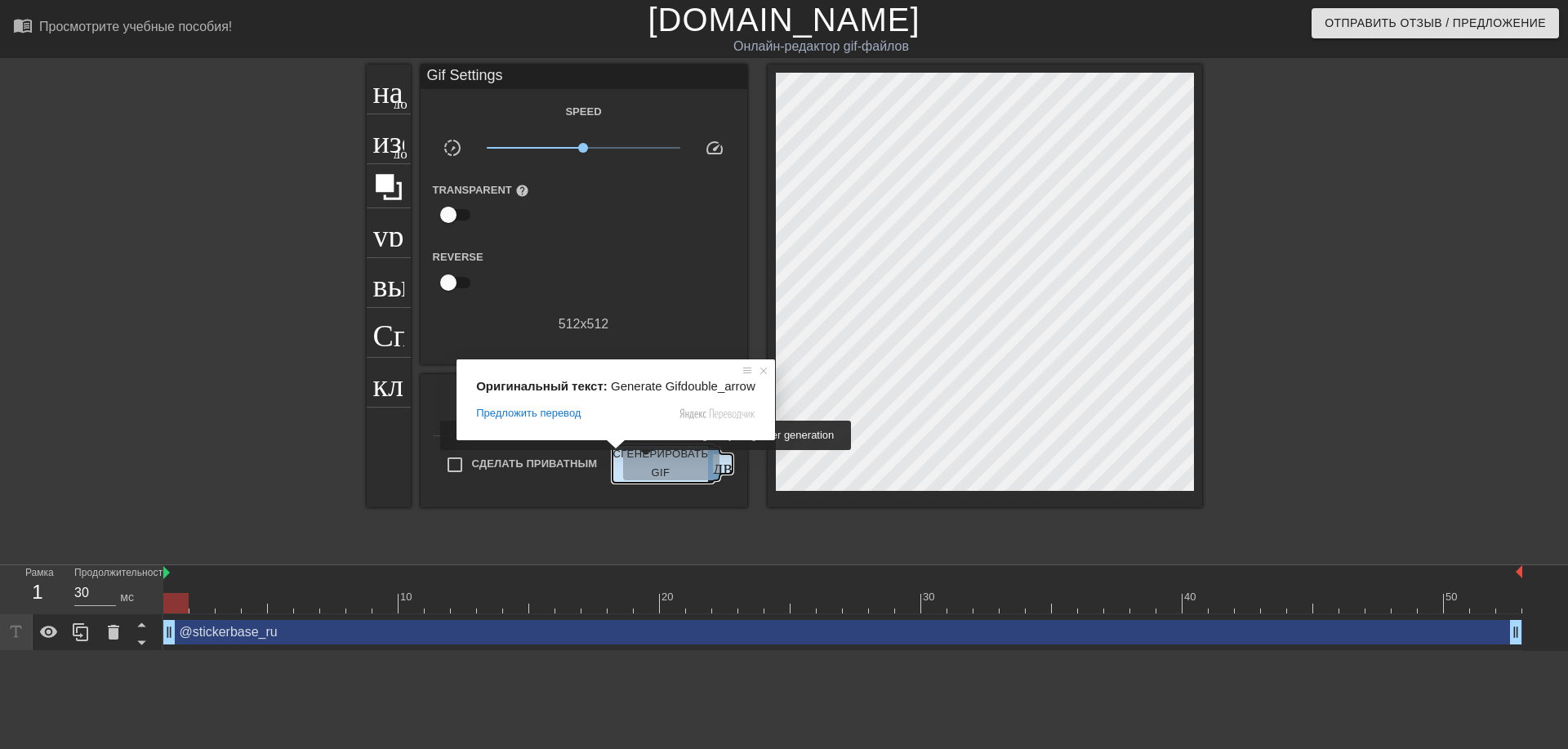
click at [649, 462] on ya-tr-span "Сгенерировать GIF" at bounding box center [659, 464] width 95 height 38
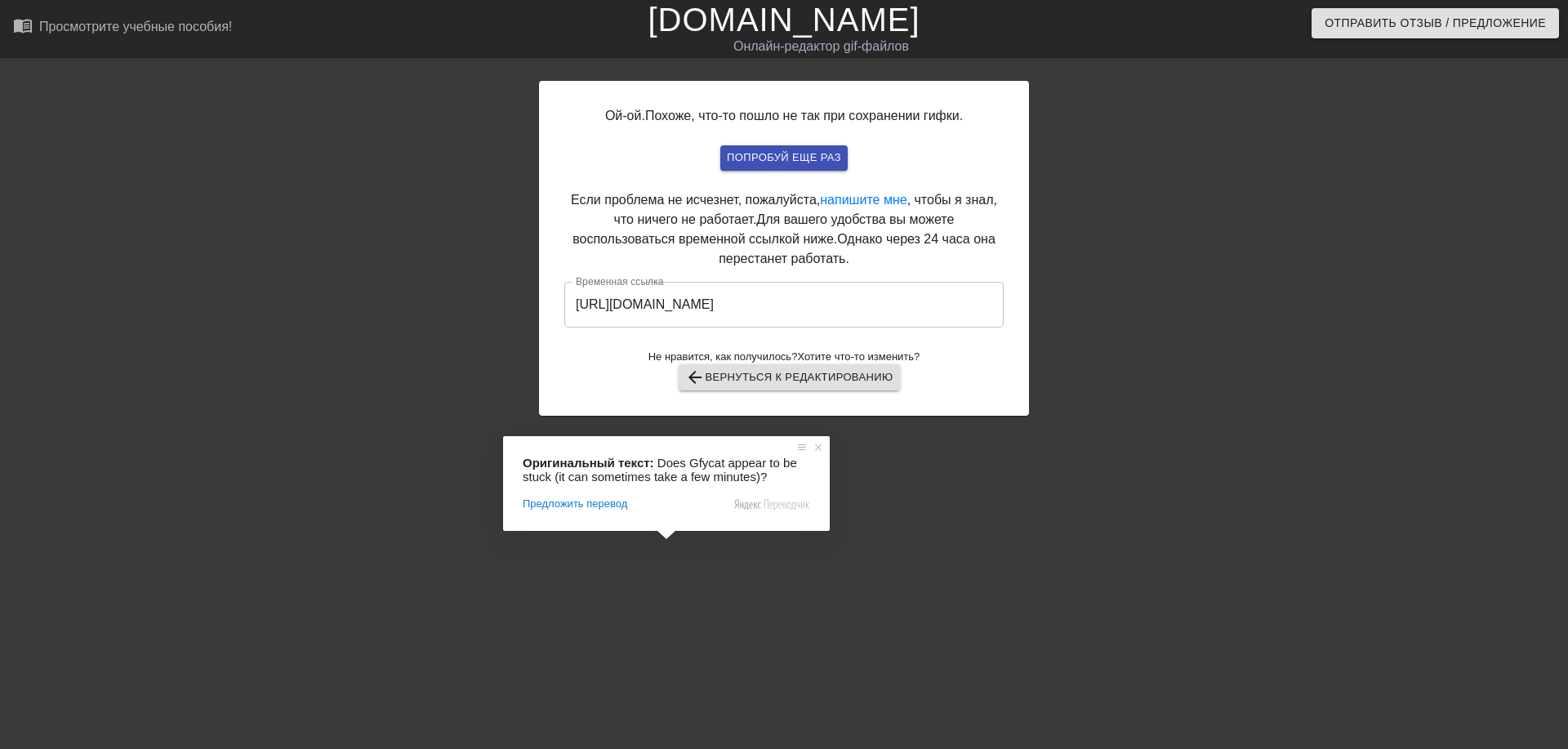
click at [760, 305] on input "[URL][DOMAIN_NAME]" at bounding box center [783, 304] width 439 height 46
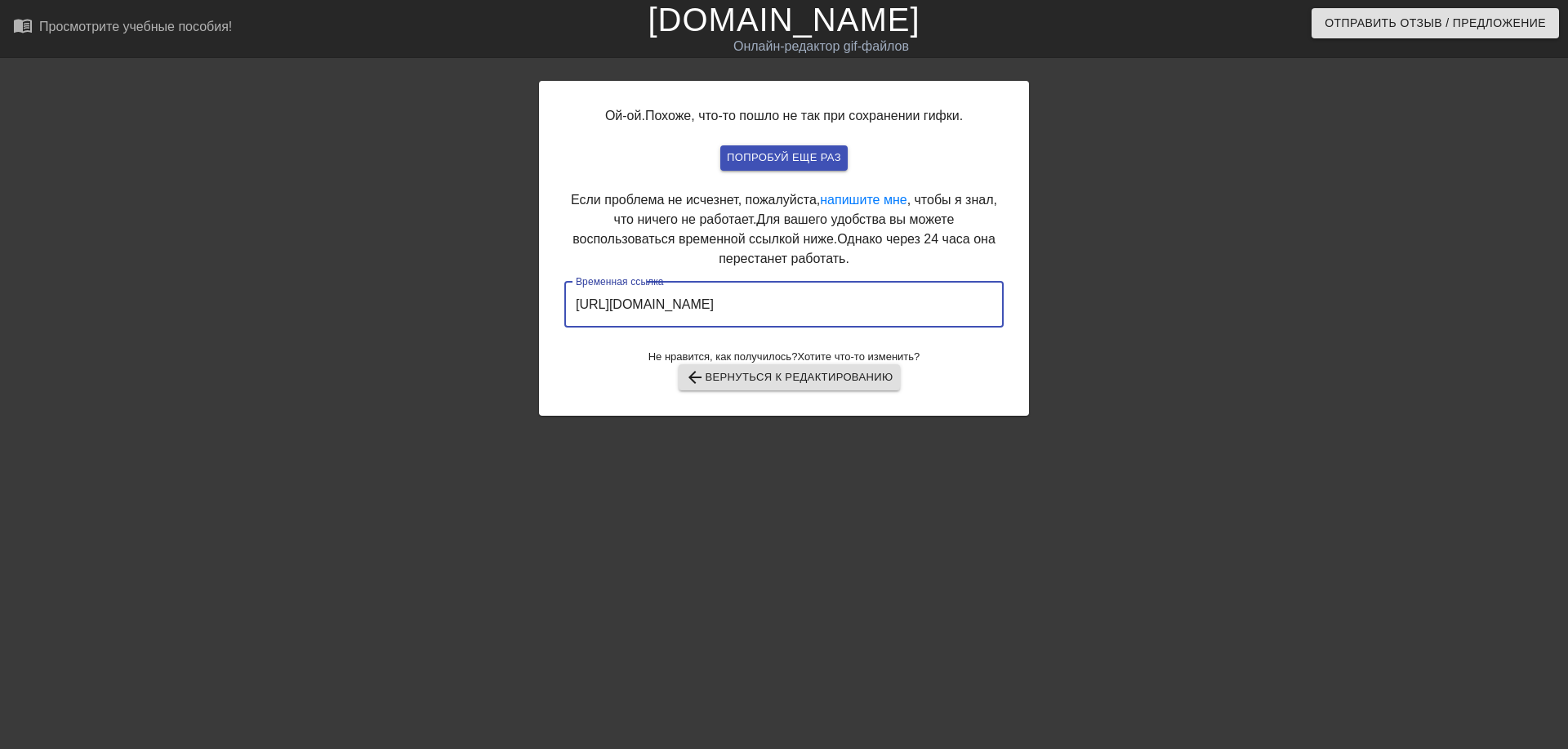
click at [876, 305] on input "[URL][DOMAIN_NAME]" at bounding box center [783, 304] width 439 height 46
click at [873, 305] on input "[URL][DOMAIN_NAME]" at bounding box center [783, 304] width 439 height 46
